Goal: Entertainment & Leisure: Consume media (video, audio)

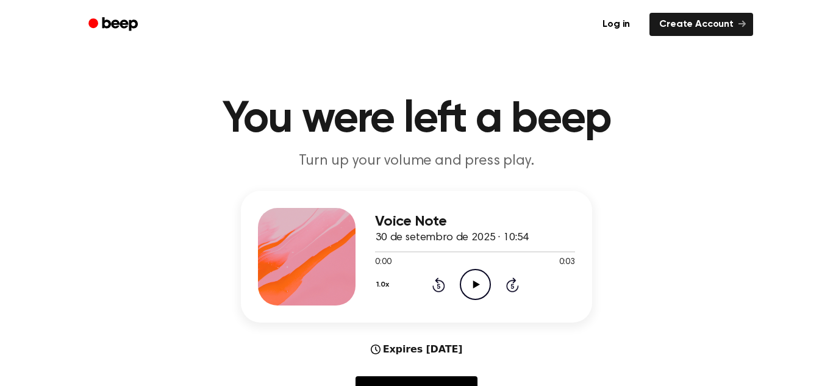
click at [480, 279] on icon "Play Audio" at bounding box center [475, 284] width 31 height 31
click at [480, 279] on icon "Pause Audio" at bounding box center [475, 284] width 31 height 31
click at [479, 296] on icon "Play Audio" at bounding box center [475, 284] width 31 height 31
click at [476, 291] on icon "Play Audio" at bounding box center [475, 284] width 31 height 31
click at [476, 291] on icon "Pause Audio" at bounding box center [475, 284] width 31 height 31
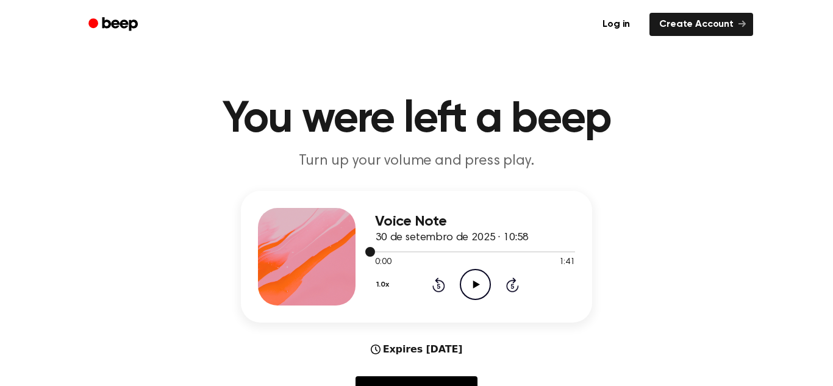
click at [468, 254] on div at bounding box center [475, 251] width 200 height 10
click at [449, 252] on div at bounding box center [421, 251] width 93 height 1
click at [473, 277] on icon "Play Audio" at bounding box center [475, 284] width 31 height 31
click at [473, 277] on icon "Pause Audio" at bounding box center [475, 284] width 31 height 31
